Goal: Task Accomplishment & Management: Use online tool/utility

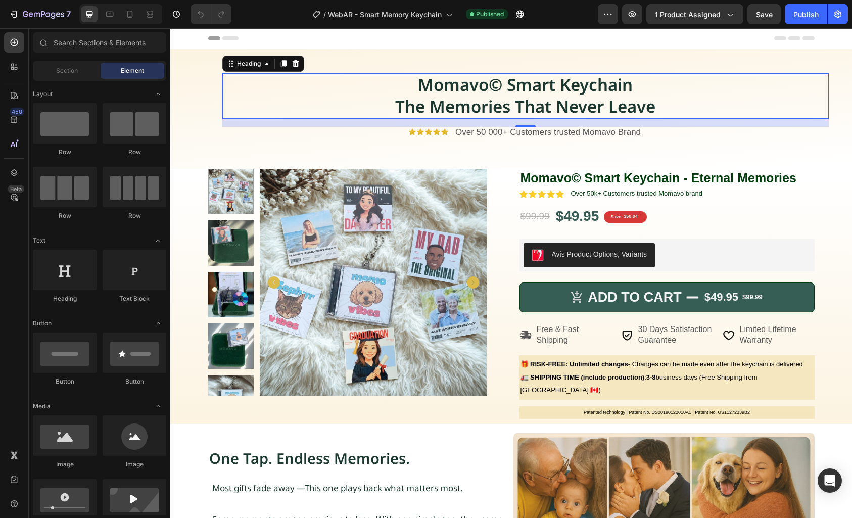
click at [533, 94] on strong "Momavo© Smart Keychain" at bounding box center [525, 84] width 215 height 23
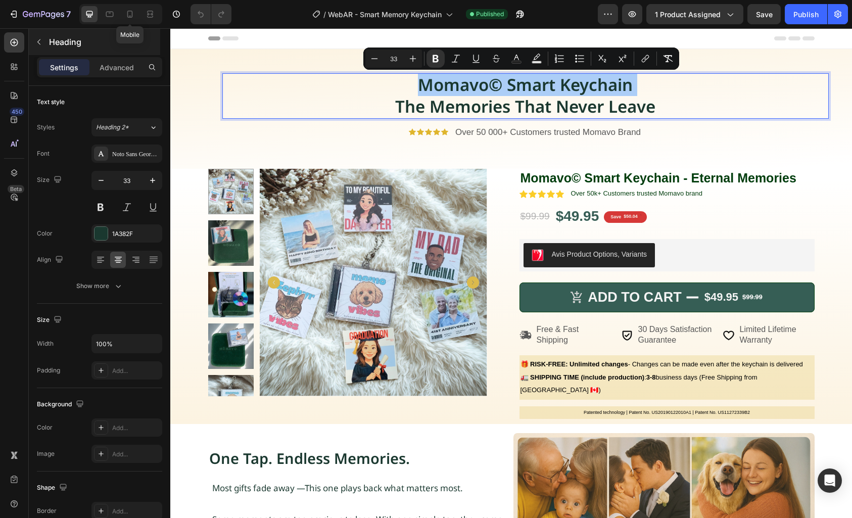
drag, startPoint x: 132, startPoint y: 16, endPoint x: 151, endPoint y: 31, distance: 24.1
click at [131, 17] on icon at bounding box center [130, 14] width 6 height 7
type input "23"
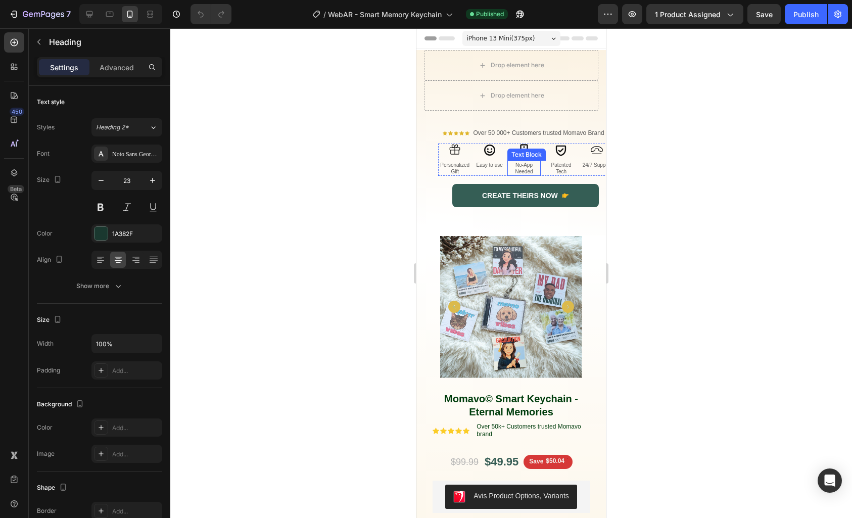
click at [515, 164] on p "No-App Needed" at bounding box center [523, 168] width 31 height 13
click at [466, 169] on p "Personalized Gift" at bounding box center [455, 168] width 32 height 13
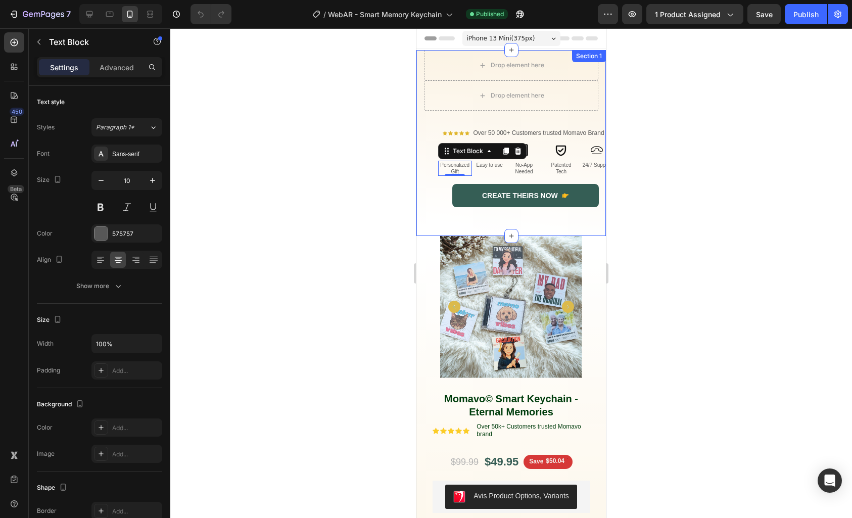
click at [421, 92] on div "Drop element here Drop element here Row ⁠⁠⁠⁠⁠⁠⁠ Momavo© Smart Keychain The Memo…" at bounding box center [511, 143] width 190 height 186
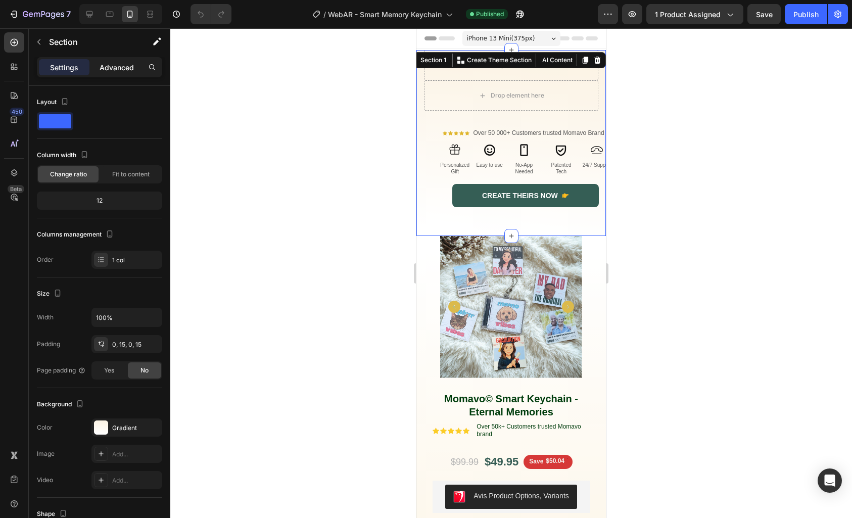
click at [116, 70] on p "Advanced" at bounding box center [117, 67] width 34 height 11
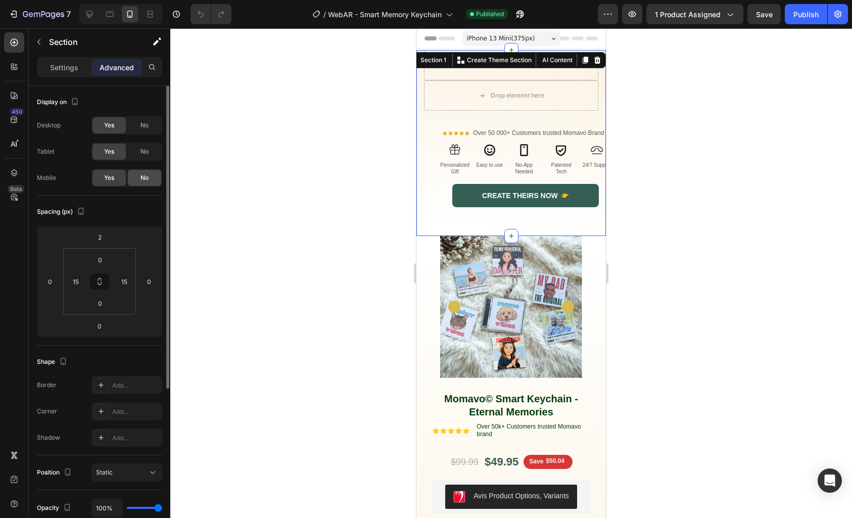
click at [137, 181] on div "No" at bounding box center [144, 178] width 33 height 16
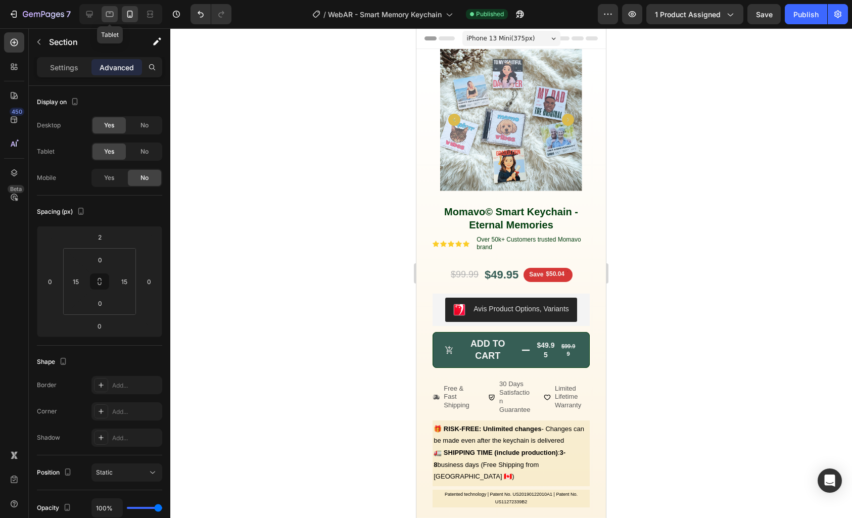
click at [114, 13] on icon at bounding box center [110, 14] width 10 height 10
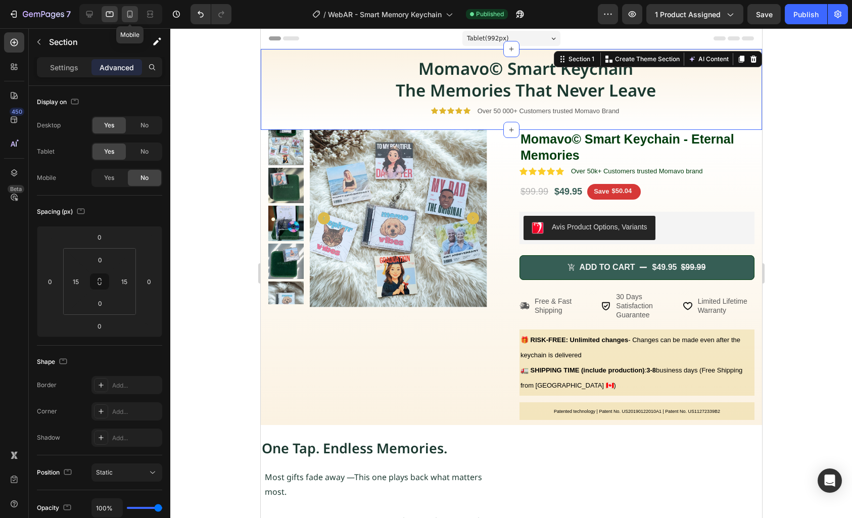
click at [130, 19] on icon at bounding box center [130, 14] width 10 height 10
type input "2"
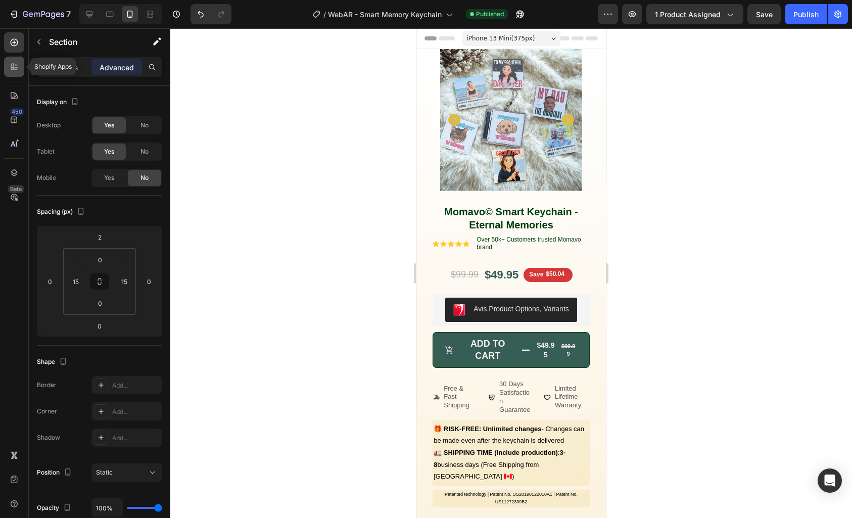
click at [15, 60] on div at bounding box center [14, 67] width 20 height 20
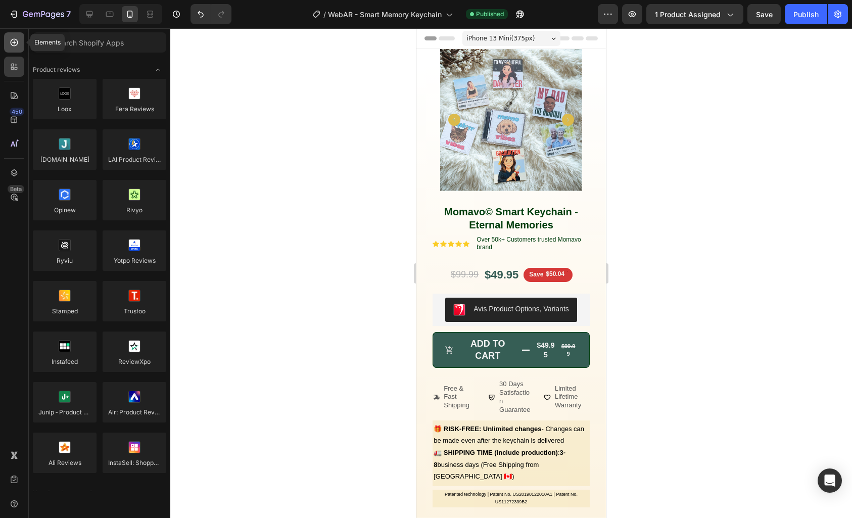
click at [16, 46] on icon at bounding box center [14, 42] width 10 height 10
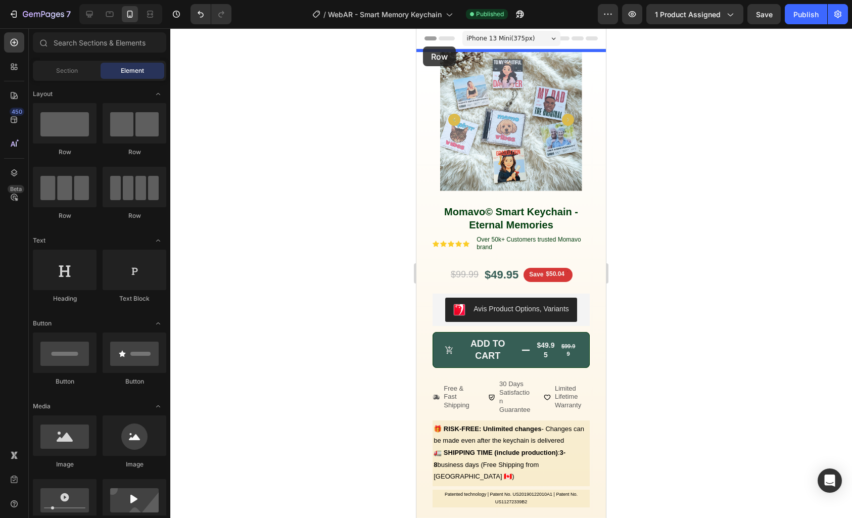
drag, startPoint x: 493, startPoint y: 155, endPoint x: 423, endPoint y: 46, distance: 129.0
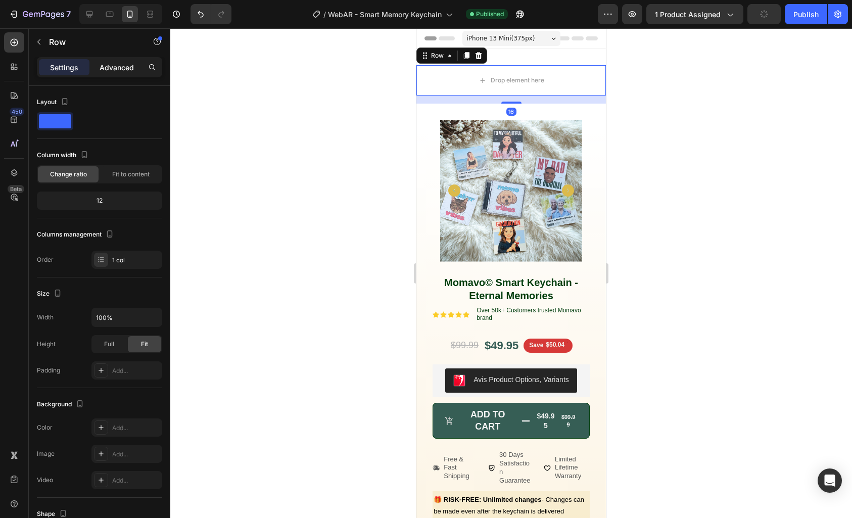
click at [108, 67] on p "Advanced" at bounding box center [117, 67] width 34 height 11
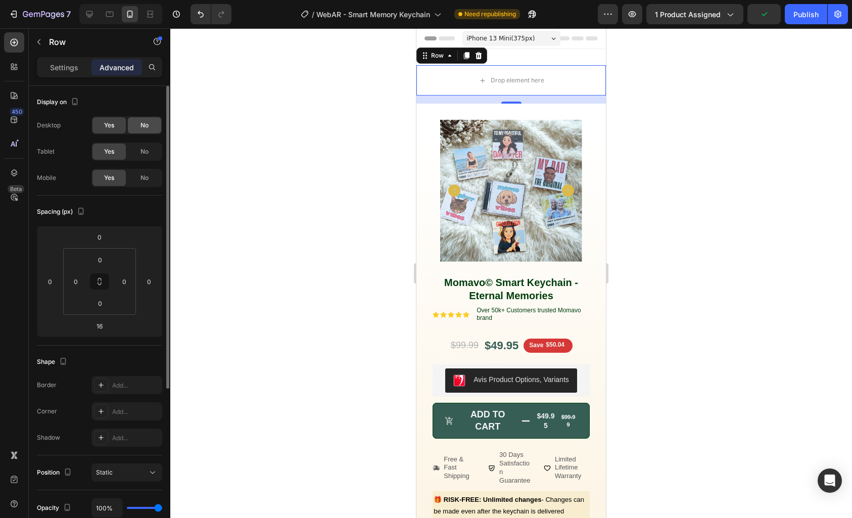
click at [138, 126] on div "No" at bounding box center [144, 125] width 33 height 16
click at [154, 149] on div "No" at bounding box center [144, 152] width 33 height 16
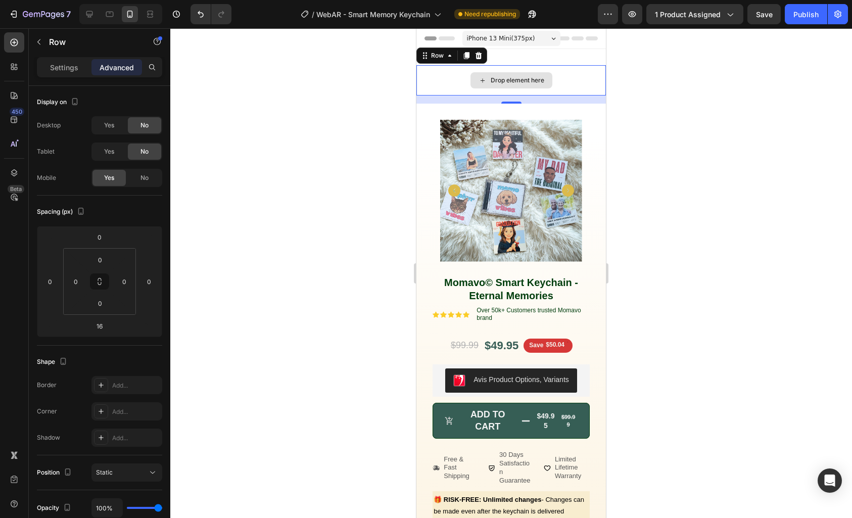
click at [479, 79] on icon at bounding box center [483, 80] width 8 height 9
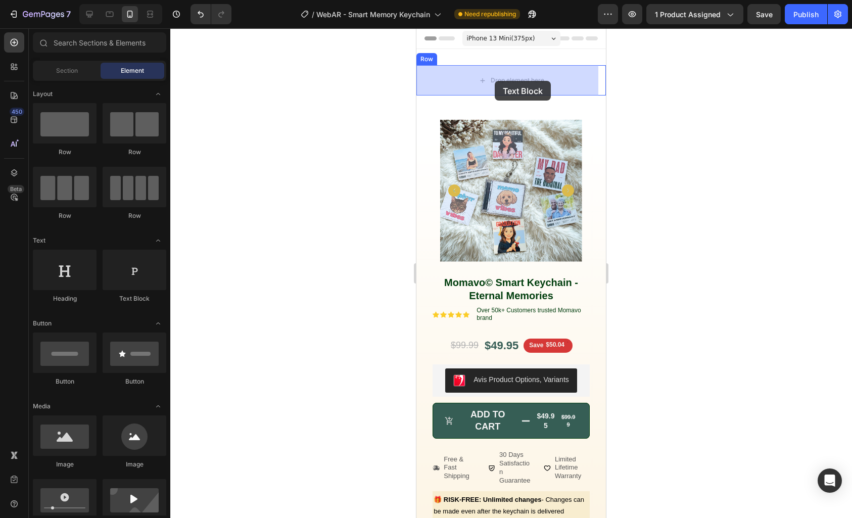
drag, startPoint x: 551, startPoint y: 307, endPoint x: 495, endPoint y: 81, distance: 232.8
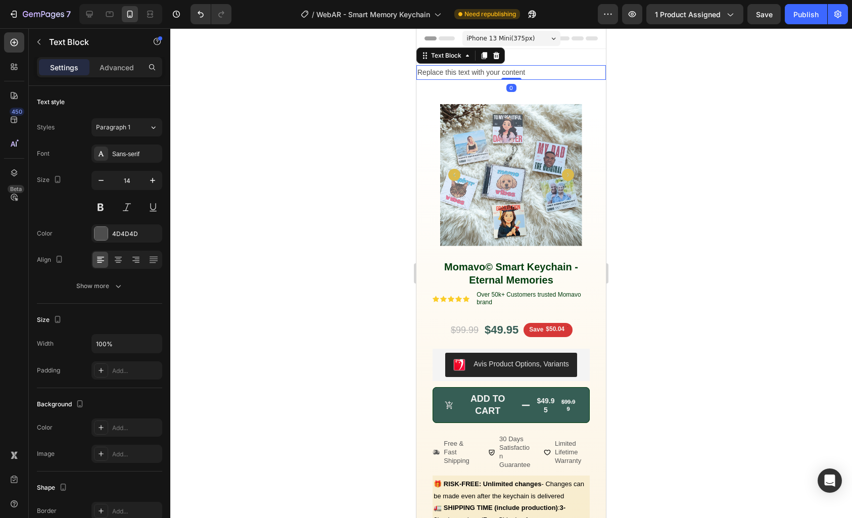
click at [468, 77] on div "Replace this text with your content" at bounding box center [511, 72] width 190 height 15
click at [469, 75] on p "Replace this text with your content" at bounding box center [511, 72] width 188 height 13
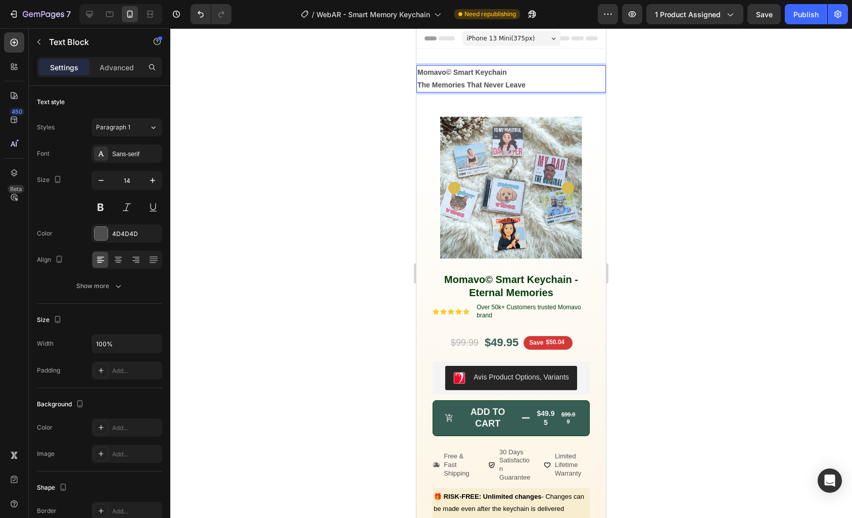
click at [467, 86] on strong "The Memories That Never Leave" at bounding box center [471, 85] width 108 height 8
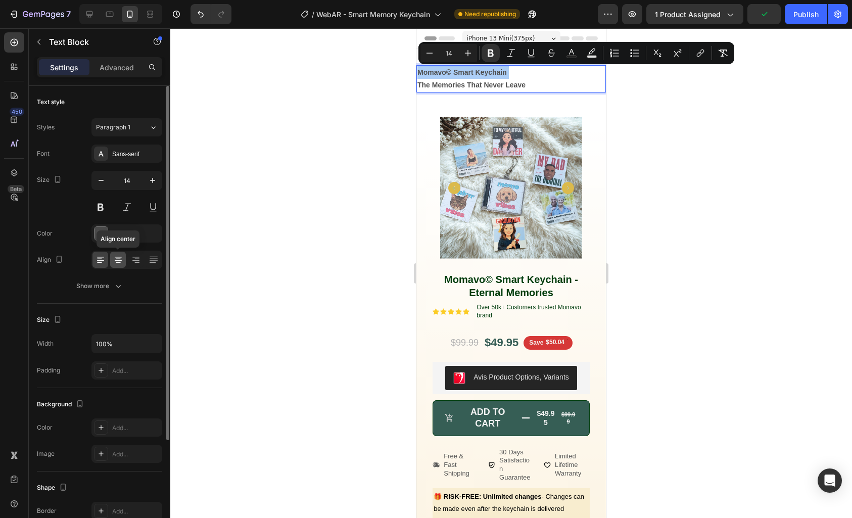
click at [123, 263] on div at bounding box center [118, 260] width 16 height 16
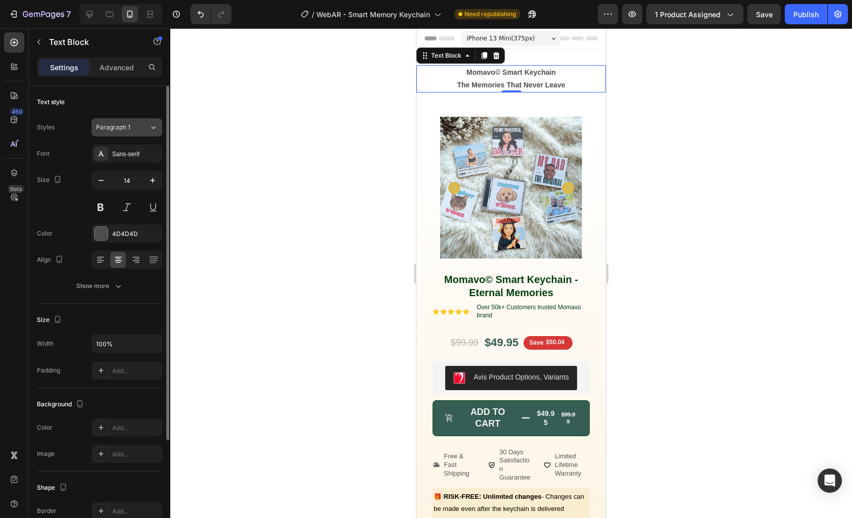
click at [154, 131] on icon at bounding box center [153, 127] width 9 height 10
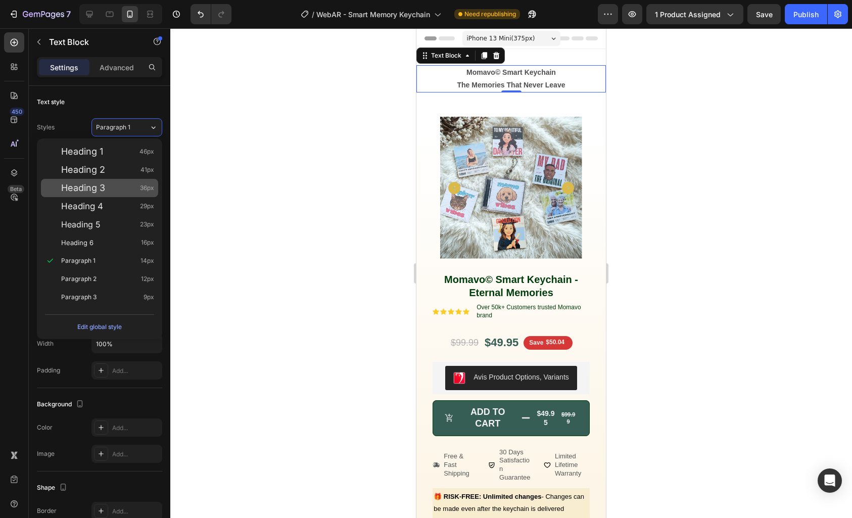
click at [115, 187] on div "Heading 3 36px" at bounding box center [107, 188] width 93 height 10
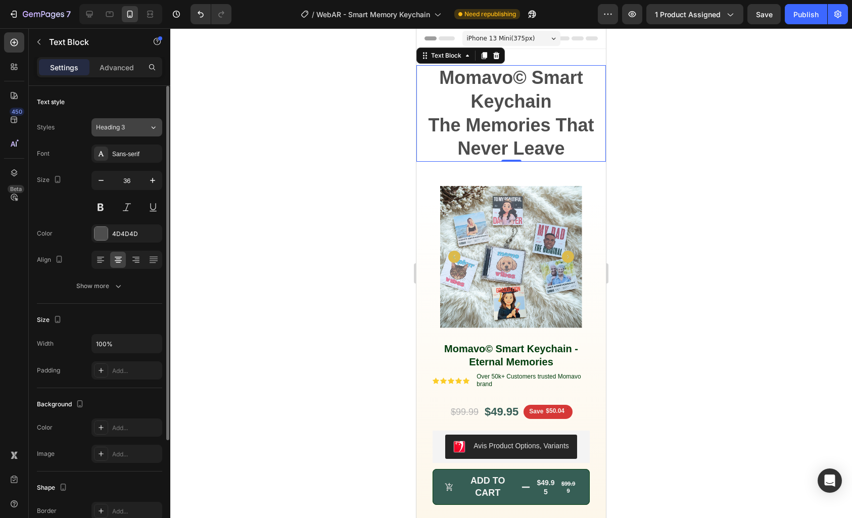
click at [143, 128] on div "Heading 3" at bounding box center [122, 127] width 53 height 9
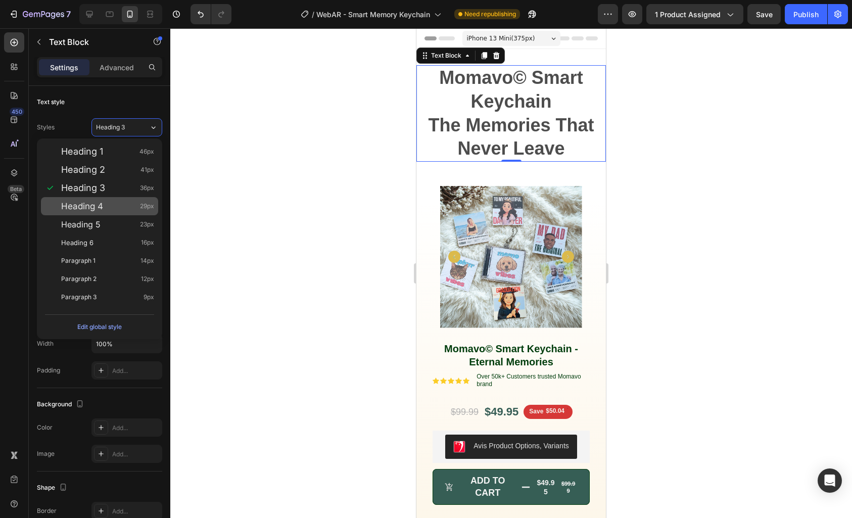
click at [115, 210] on div "Heading 4 29px" at bounding box center [107, 206] width 93 height 10
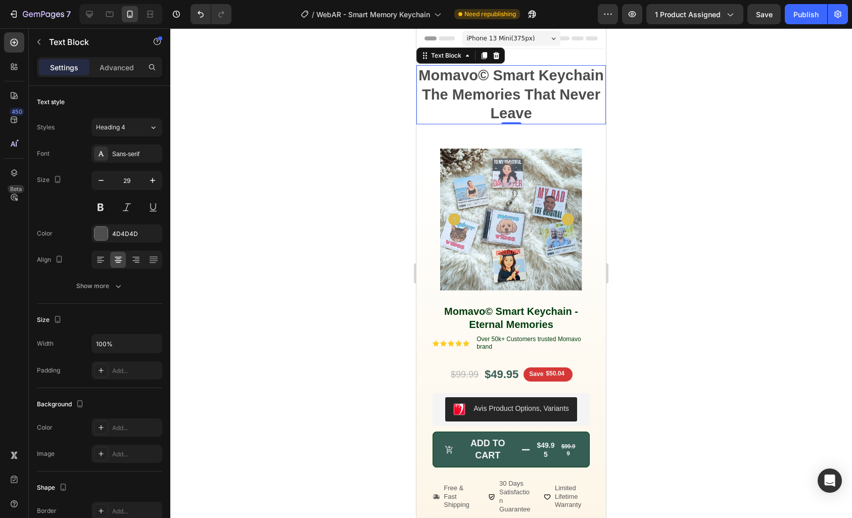
drag, startPoint x: 150, startPoint y: 131, endPoint x: 148, endPoint y: 139, distance: 8.7
click at [150, 131] on icon at bounding box center [153, 127] width 9 height 10
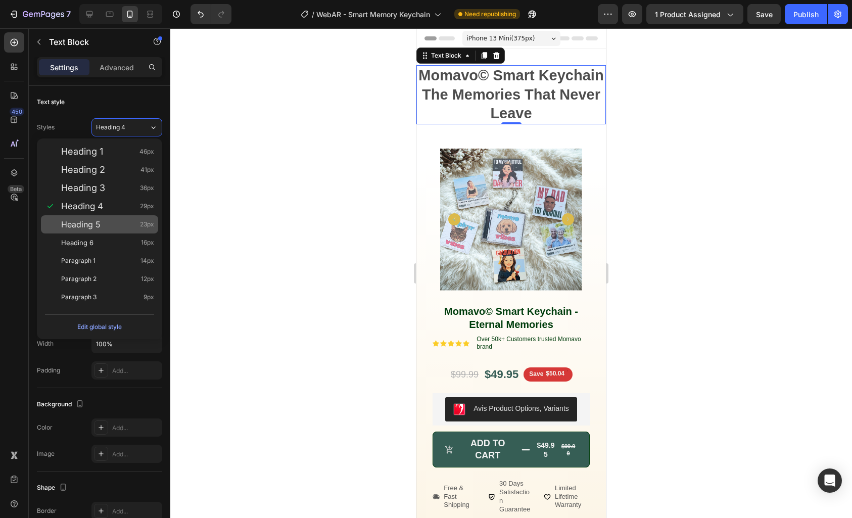
click at [118, 230] on div "Heading 5 23px" at bounding box center [99, 224] width 117 height 18
type input "23"
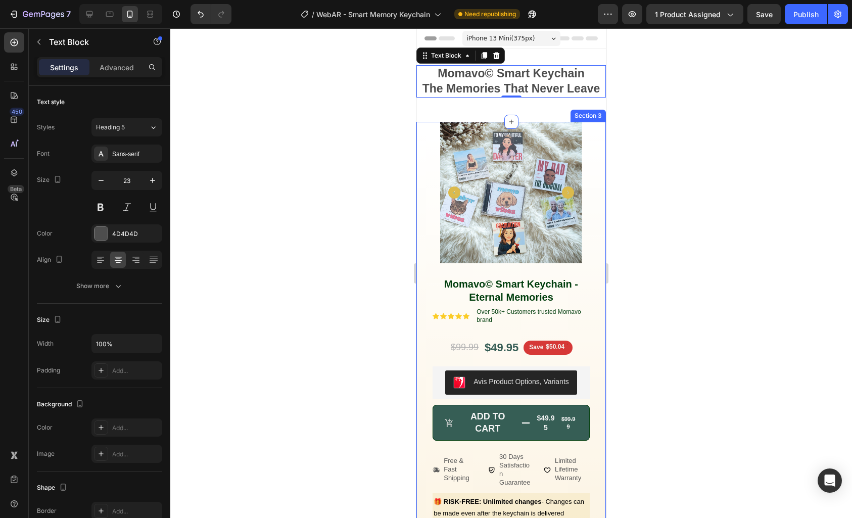
click at [315, 156] on div at bounding box center [511, 273] width 682 height 490
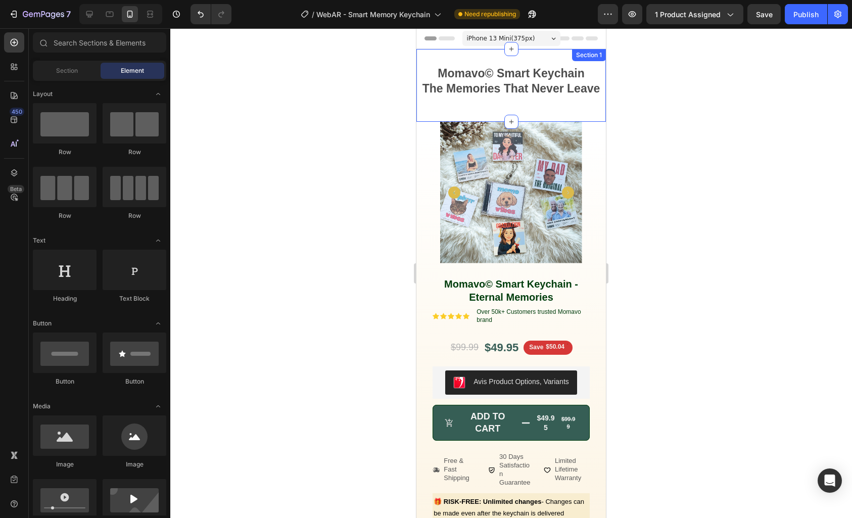
click at [504, 107] on div "Momavo© Smart Keychain The Memories That Never Leave Text Block Row Section 1" at bounding box center [511, 85] width 190 height 73
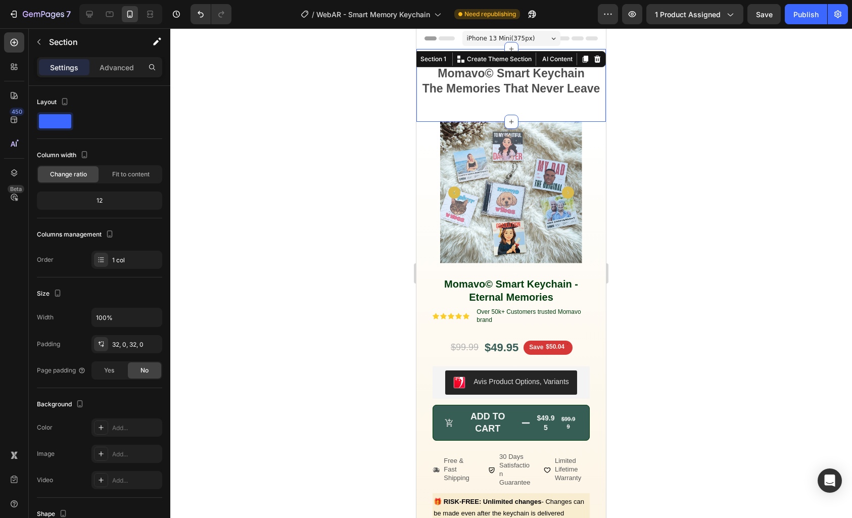
click at [360, 137] on div at bounding box center [511, 273] width 682 height 490
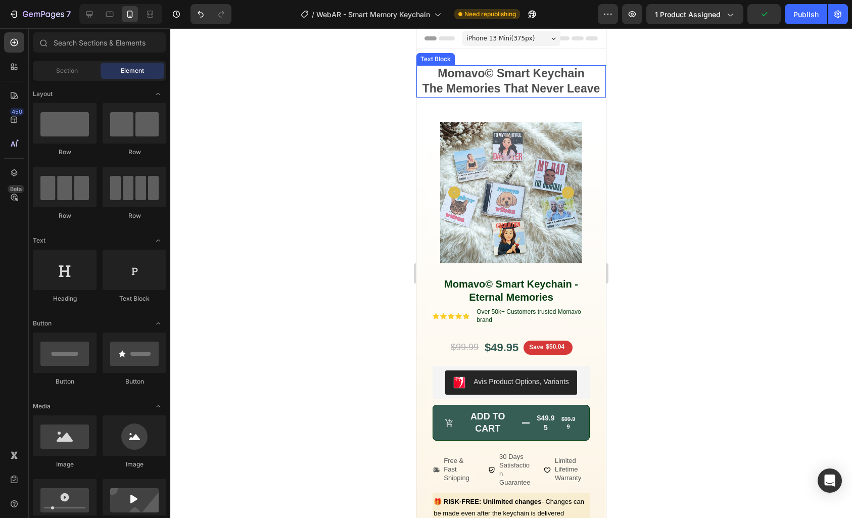
click at [468, 92] on strong "The Memories That Never Leave" at bounding box center [512, 88] width 178 height 13
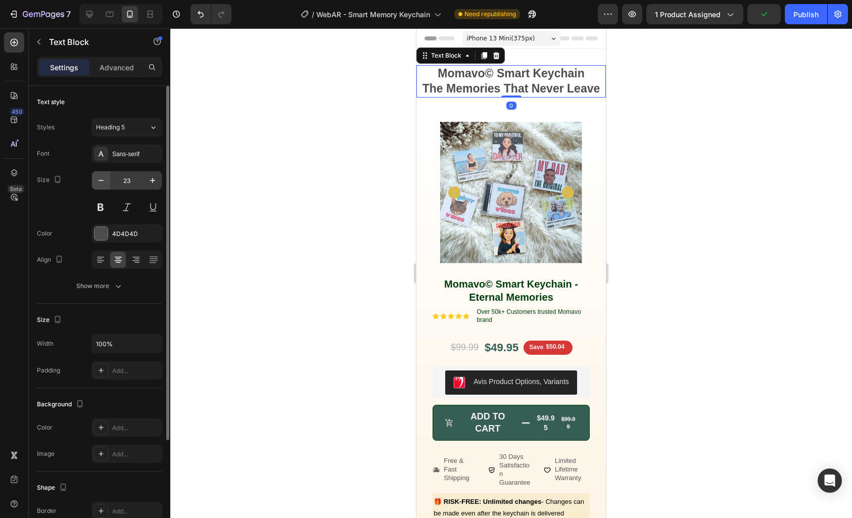
click at [104, 185] on icon "button" at bounding box center [101, 180] width 10 height 10
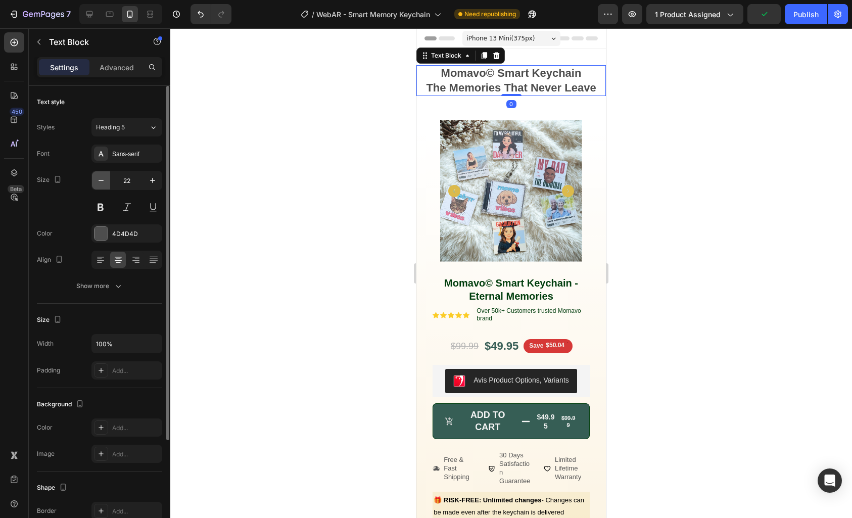
click at [104, 184] on icon "button" at bounding box center [101, 180] width 10 height 10
type input "21"
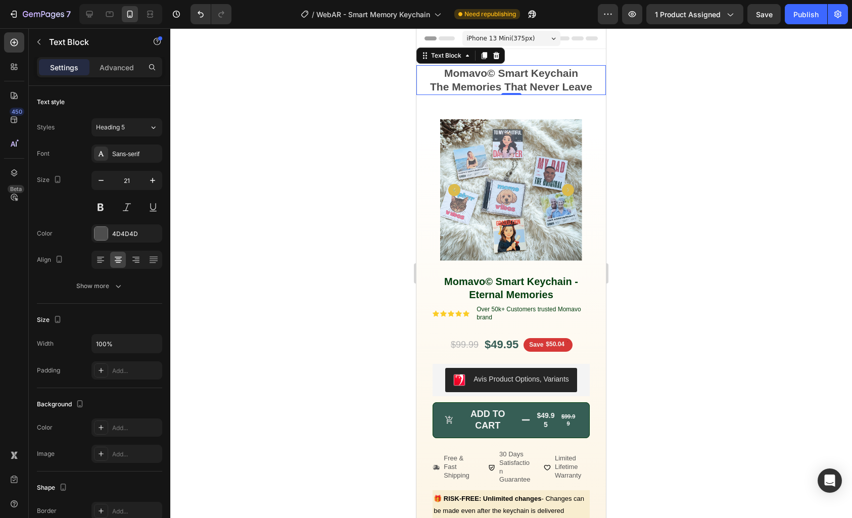
click at [313, 146] on div at bounding box center [511, 273] width 682 height 490
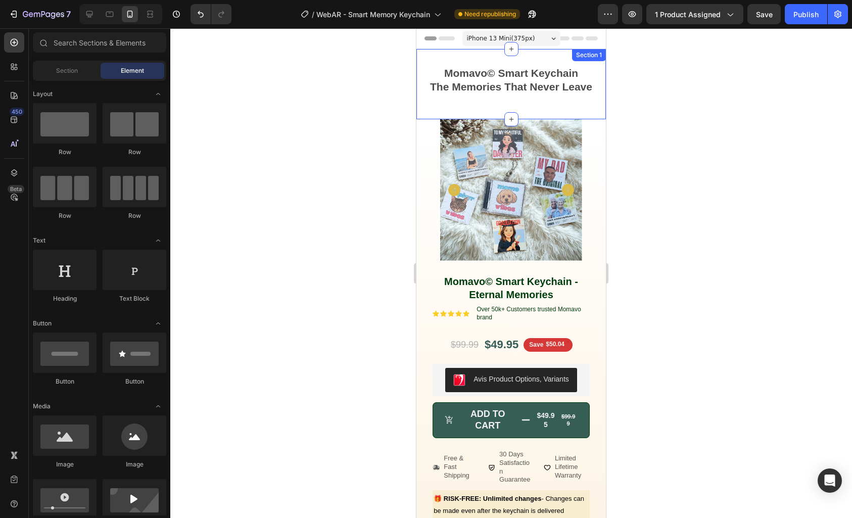
click at [504, 41] on span "iPhone 13 Mini ( 375 px)" at bounding box center [501, 38] width 68 height 10
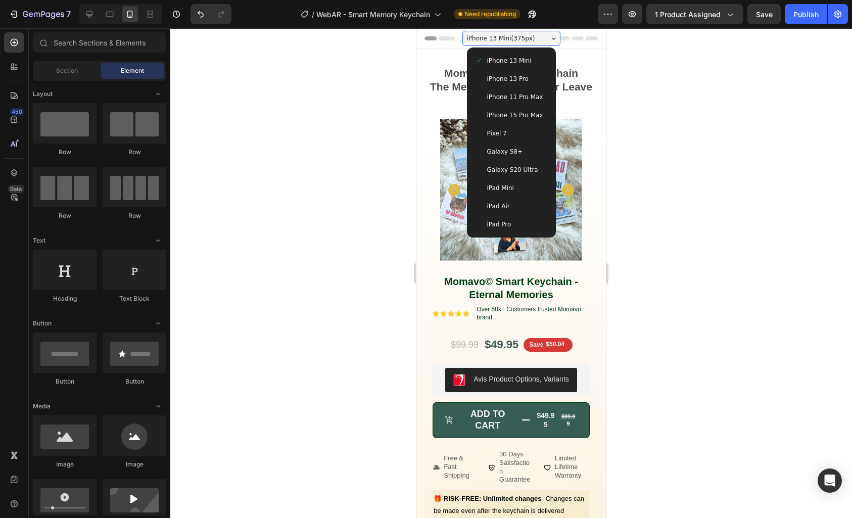
click at [509, 118] on span "iPhone 15 Pro Max" at bounding box center [515, 115] width 56 height 10
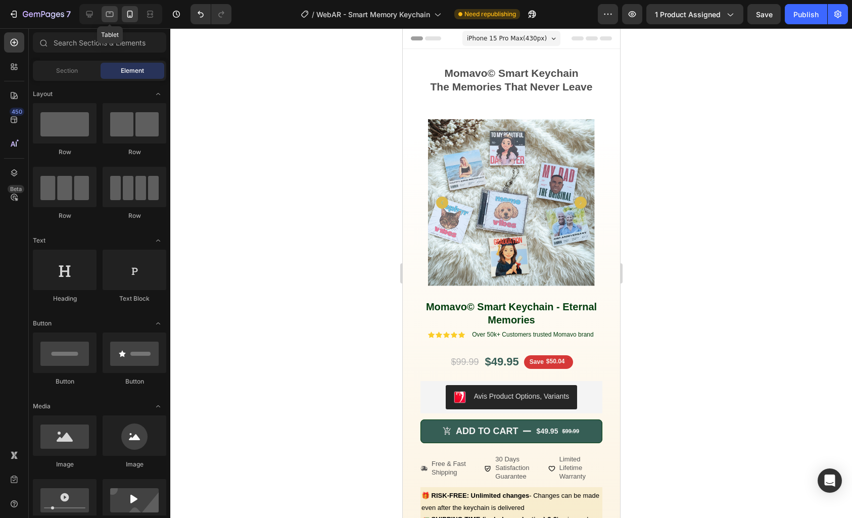
click at [108, 18] on icon at bounding box center [110, 14] width 10 height 10
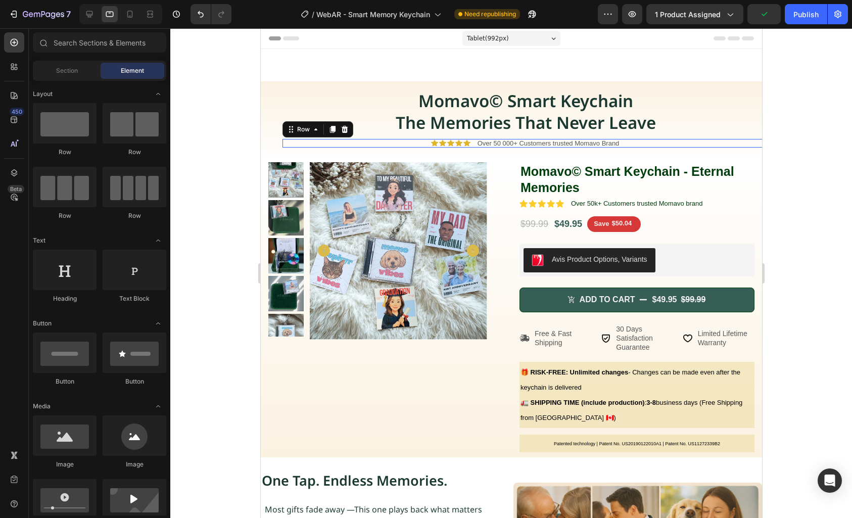
click at [397, 141] on div "Icon Icon Icon Icon Icon Icon List Over 50 000+ Customers trusted Momavo Brand …" at bounding box center [525, 143] width 486 height 9
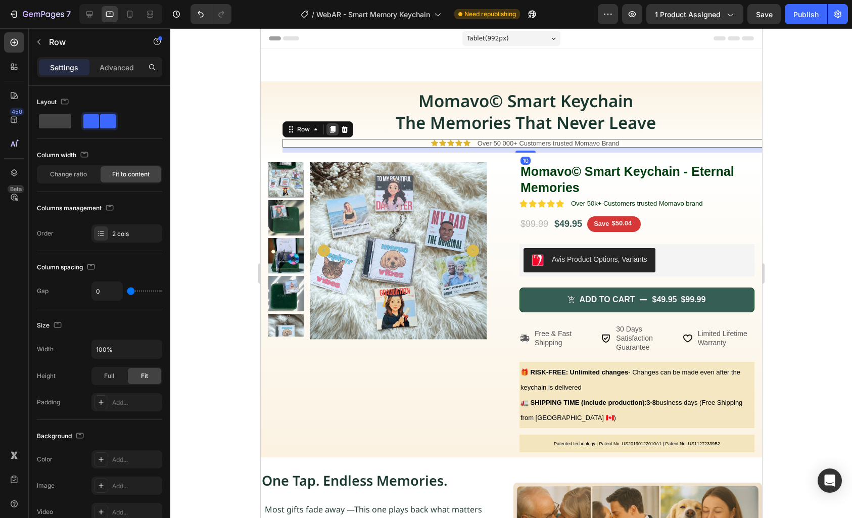
click at [335, 131] on icon at bounding box center [333, 129] width 6 height 7
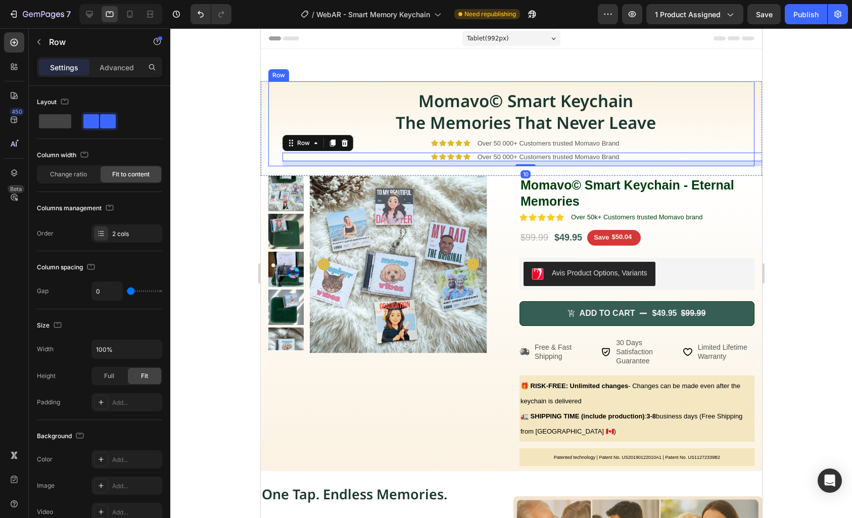
click at [126, 77] on div "Settings Advanced" at bounding box center [99, 67] width 125 height 20
click at [126, 66] on p "Advanced" at bounding box center [117, 67] width 34 height 11
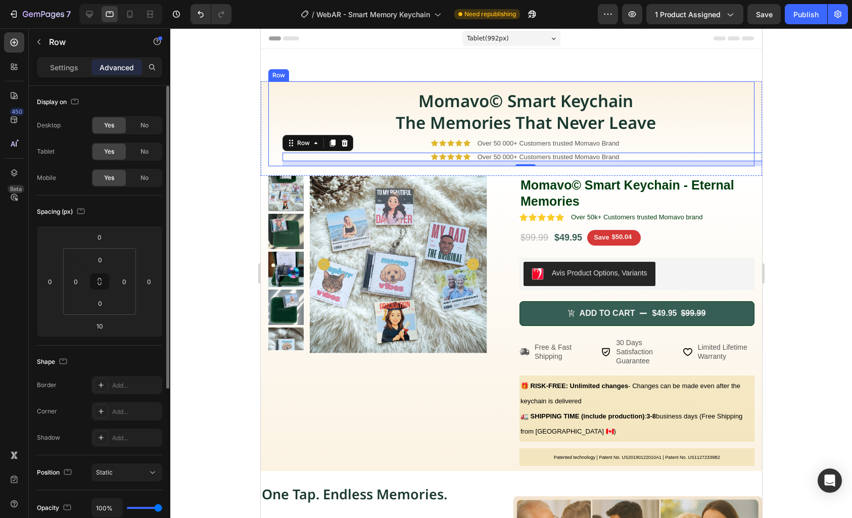
click at [141, 128] on span "No" at bounding box center [145, 125] width 8 height 9
click at [144, 149] on span "No" at bounding box center [145, 151] width 8 height 9
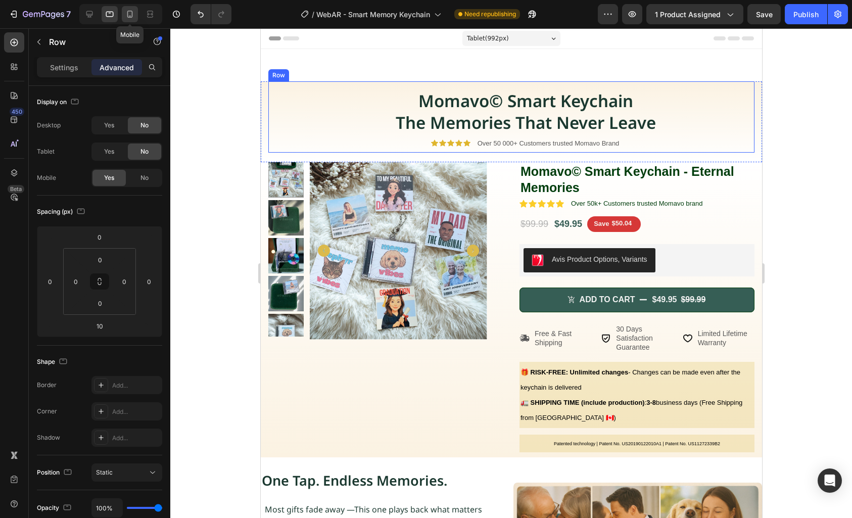
click at [132, 12] on icon at bounding box center [130, 14] width 6 height 7
type input "13"
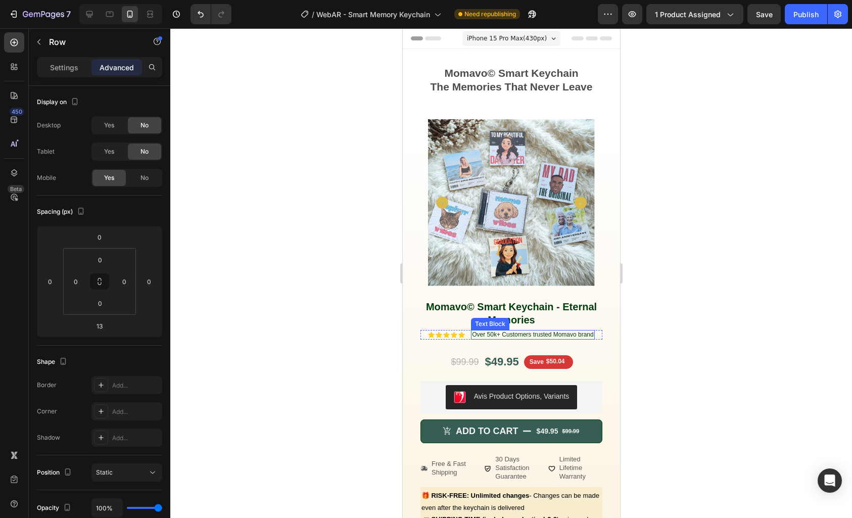
click at [536, 331] on p "Over 50k+ Customers trusted Momavo brand" at bounding box center [532, 335] width 121 height 8
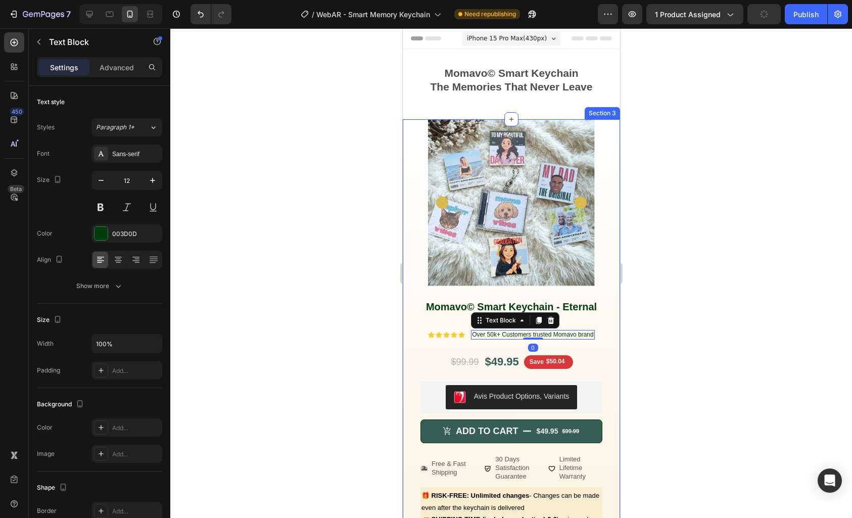
click at [417, 328] on div "Product Images Row Momavo© Smart Keychain - Eternal Memories Product Title Icon…" at bounding box center [511, 342] width 202 height 446
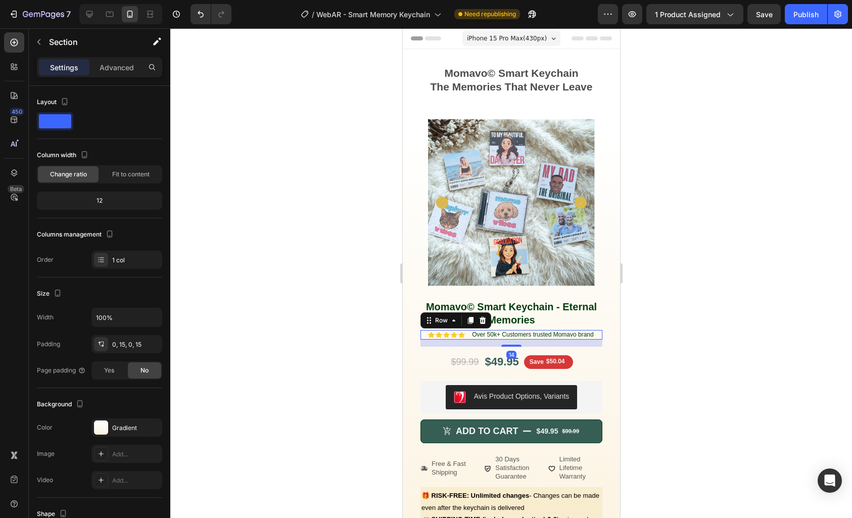
click at [591, 330] on div "Icon Icon Icon Icon Icon Icon List Over 50k+ Customers trusted Momavo brand Tex…" at bounding box center [511, 335] width 182 height 10
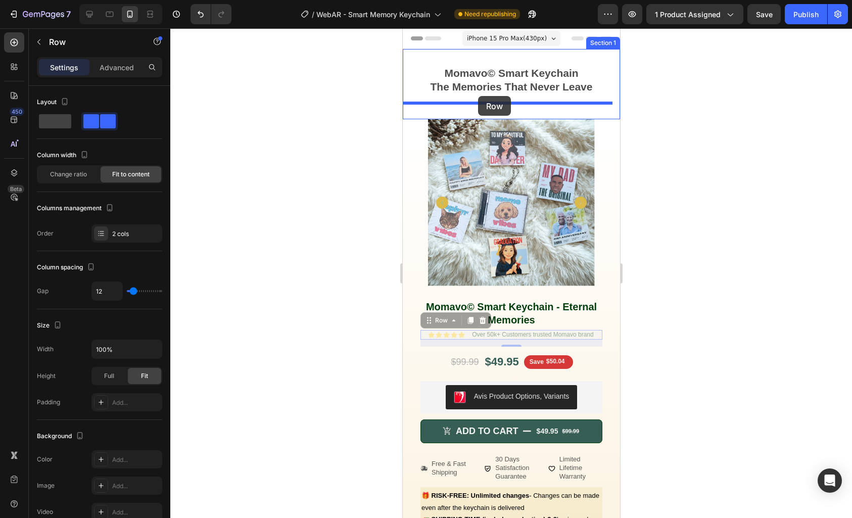
drag, startPoint x: 427, startPoint y: 310, endPoint x: 478, endPoint y: 98, distance: 218.2
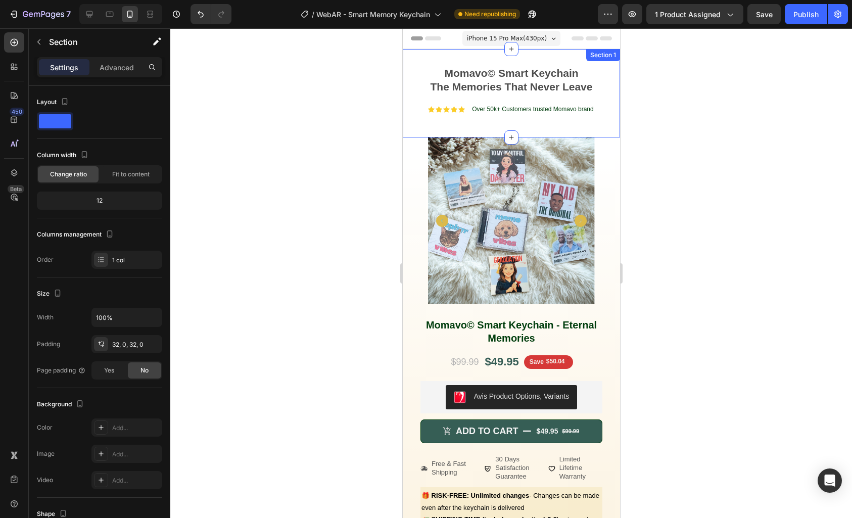
click at [528, 99] on div "Momavo© Smart Keychain The Memories That Never Leave Text Block Row Icon Icon I…" at bounding box center [510, 93] width 217 height 56
click at [529, 121] on div "Momavo© Smart Keychain The Memories That Never Leave Text Block Row Icon Icon I…" at bounding box center [510, 93] width 217 height 88
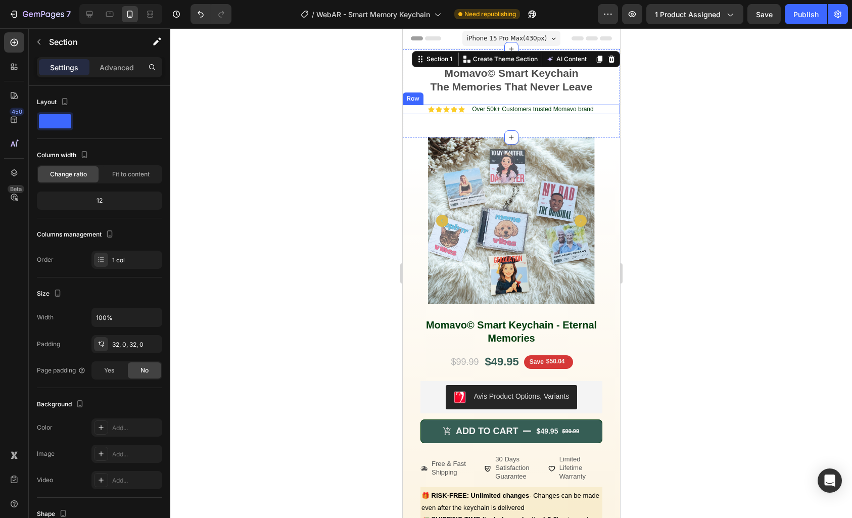
click at [597, 109] on div "Icon Icon Icon Icon Icon Icon List Over 50k+ Customers trusted Momavo brand Tex…" at bounding box center [510, 110] width 217 height 10
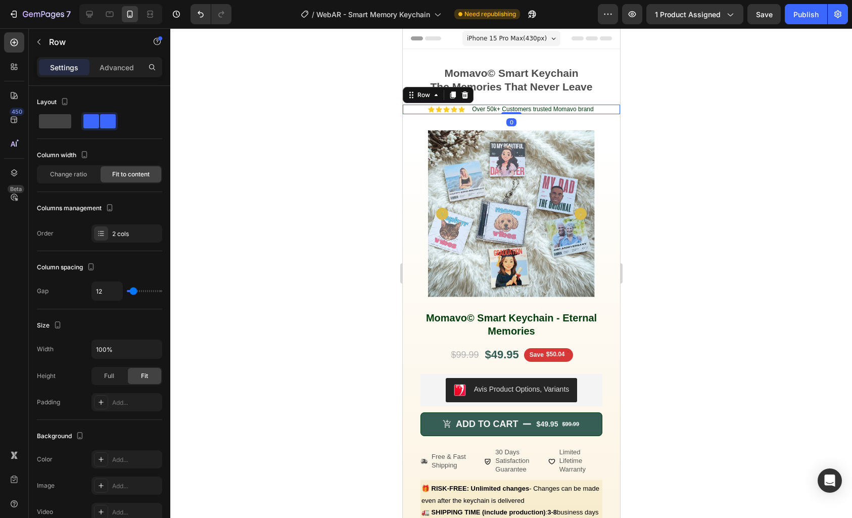
drag, startPoint x: 505, startPoint y: 119, endPoint x: 509, endPoint y: 107, distance: 12.8
click at [509, 107] on div "Icon Icon Icon Icon Icon Icon List Over 50k+ Customers trusted Momavo brand Tex…" at bounding box center [510, 110] width 217 height 10
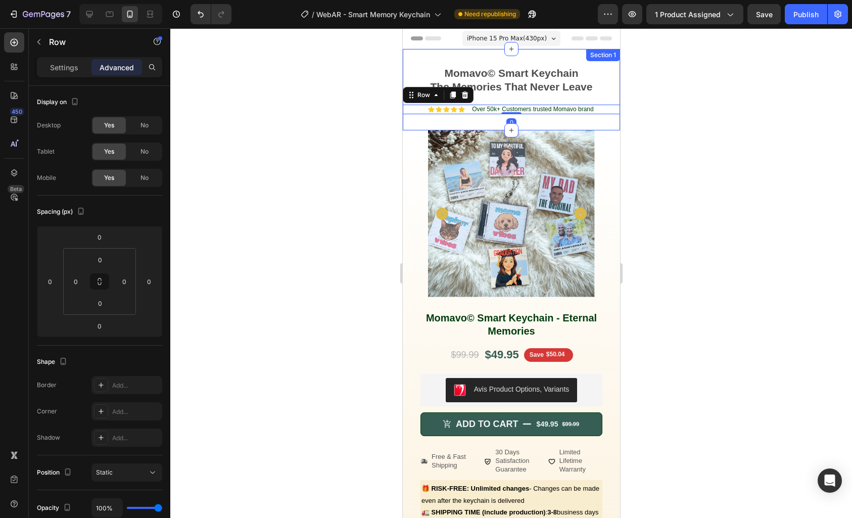
click at [516, 98] on div "Momavo© Smart Keychain The Memories That Never Leave Text Block Row Icon Icon I…" at bounding box center [510, 89] width 217 height 49
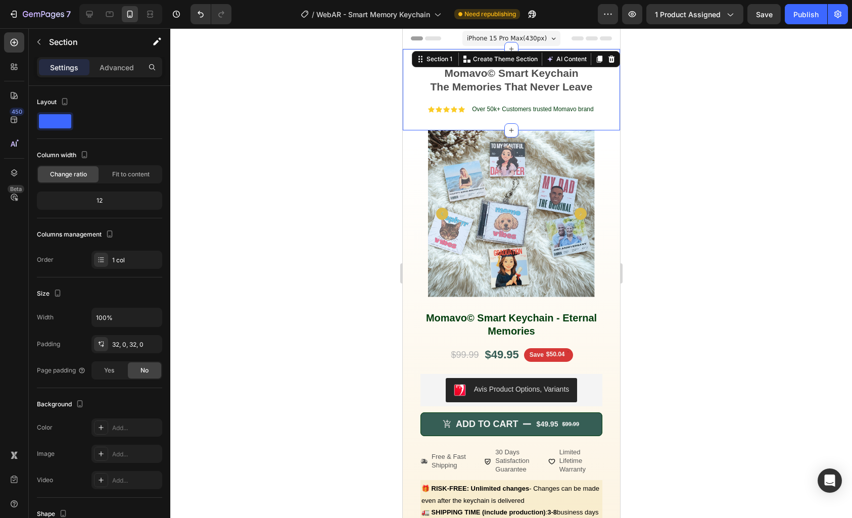
click at [688, 108] on div at bounding box center [511, 273] width 682 height 490
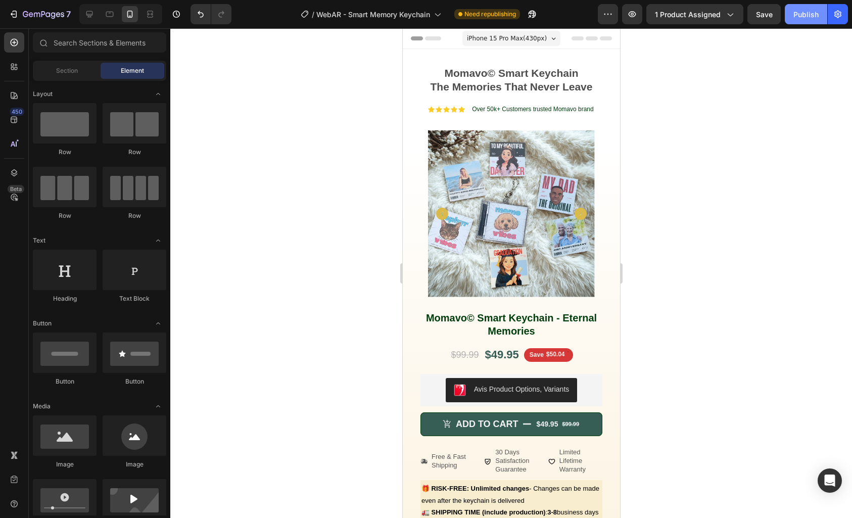
click at [805, 17] on div "Publish" at bounding box center [806, 14] width 25 height 11
click at [108, 13] on icon at bounding box center [110, 14] width 10 height 10
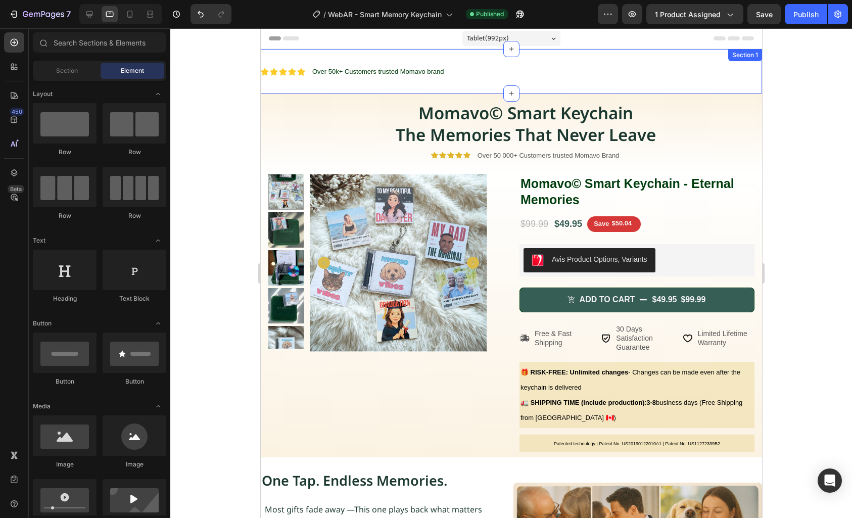
click at [481, 63] on div "Momavo© Smart Keychain The Memories That Never Leave Text Block Row Icon Icon I…" at bounding box center [510, 71] width 501 height 44
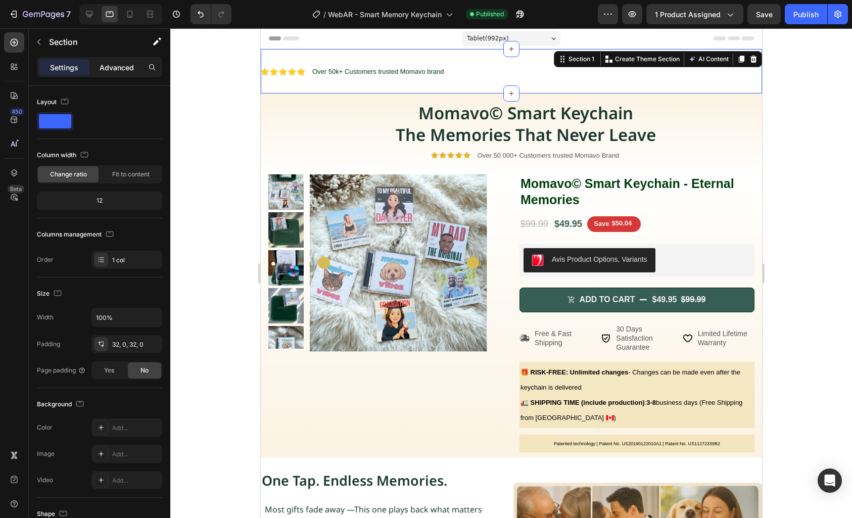
click at [125, 69] on p "Advanced" at bounding box center [117, 67] width 34 height 11
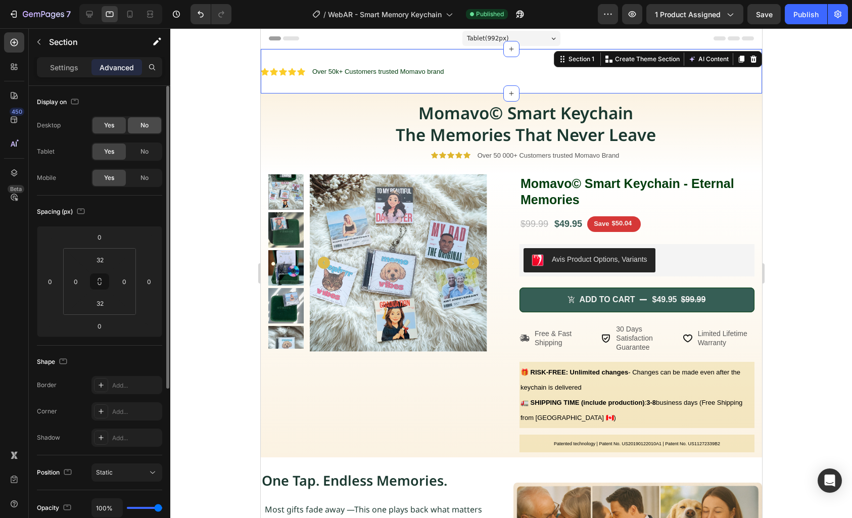
click at [144, 132] on div "No" at bounding box center [144, 125] width 33 height 16
click at [146, 142] on div "Desktop Yes No Tablet Yes No Mobile Yes No" at bounding box center [99, 151] width 125 height 71
click at [147, 146] on div "No" at bounding box center [144, 152] width 33 height 16
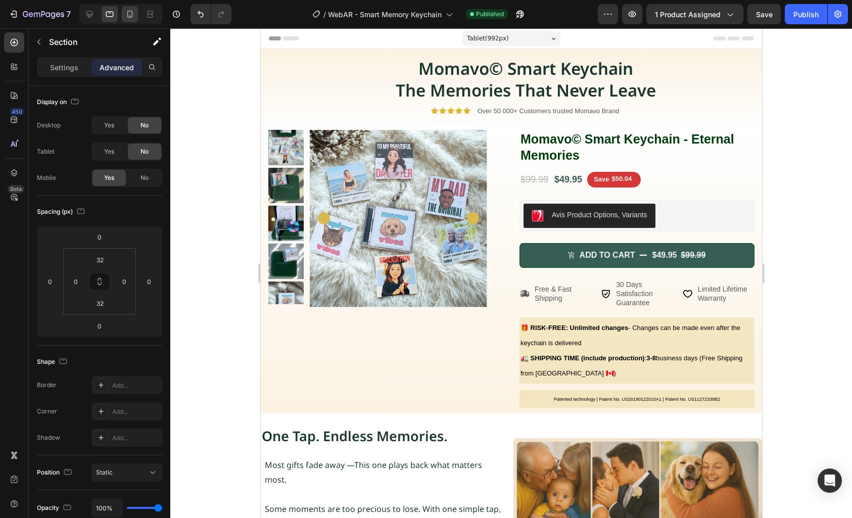
click at [132, 18] on icon at bounding box center [130, 14] width 10 height 10
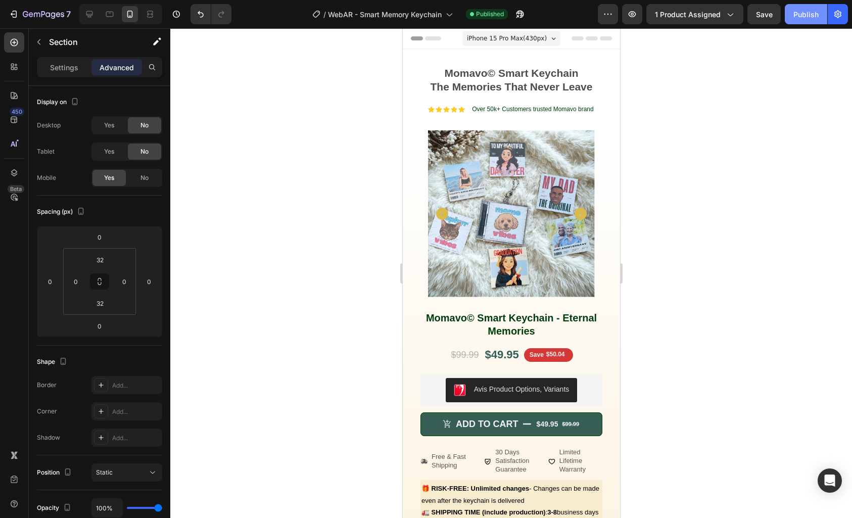
click at [800, 15] on div "Publish" at bounding box center [806, 14] width 25 height 11
